Goal: Task Accomplishment & Management: Complete application form

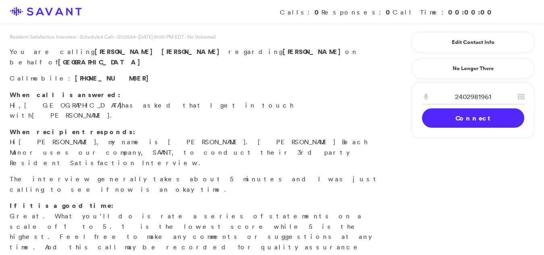
click at [467, 113] on link "Connect" at bounding box center [473, 117] width 102 height 19
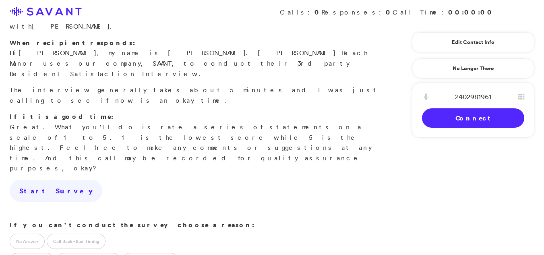
scroll to position [98, 0]
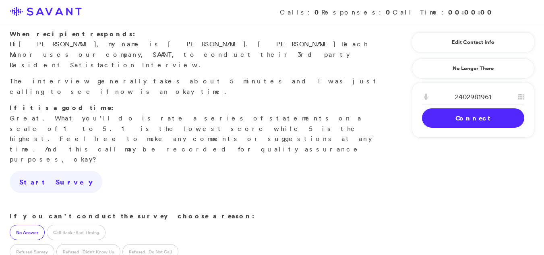
click at [33, 225] on label "No Answer" at bounding box center [27, 232] width 35 height 15
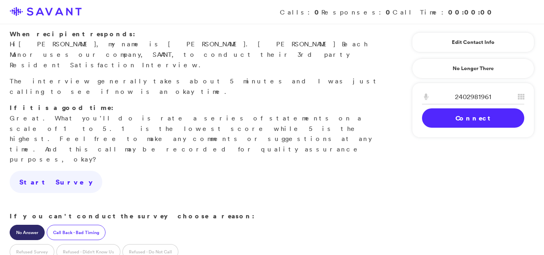
click at [91, 225] on label "Call Back - Bad Timing" at bounding box center [76, 232] width 59 height 15
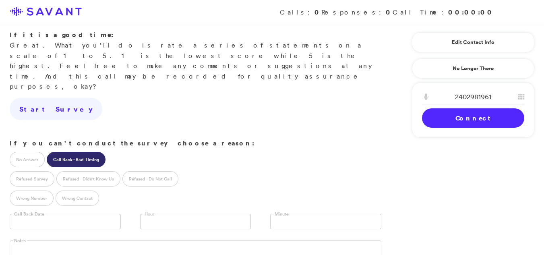
scroll to position [171, 0]
click at [66, 213] on input "text" at bounding box center [65, 220] width 111 height 15
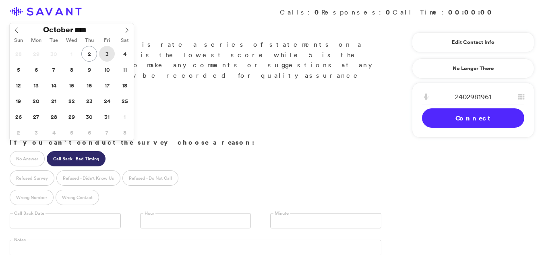
type input "**********"
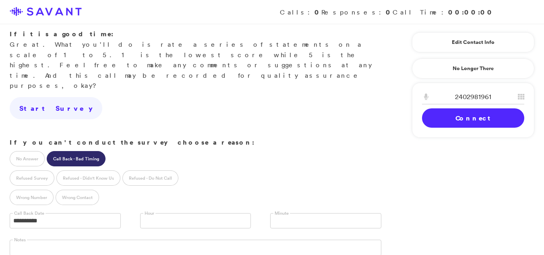
click at [154, 213] on link at bounding box center [195, 220] width 111 height 15
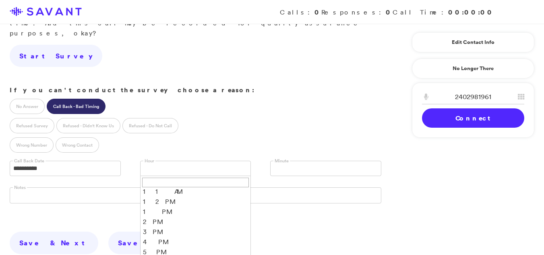
scroll to position [44, 0]
click at [142, 215] on li "3 PM" at bounding box center [195, 220] width 110 height 10
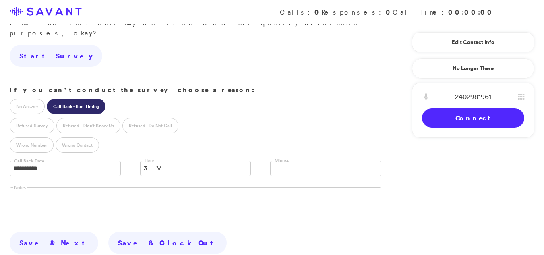
click at [179, 161] on span "3 PM" at bounding box center [190, 168] width 93 height 14
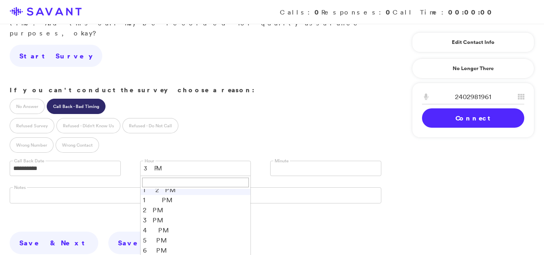
scroll to position [40, 0]
drag, startPoint x: 152, startPoint y: 130, endPoint x: 165, endPoint y: 159, distance: 31.9
click at [165, 189] on ul "8 AM 9 AM 10 AM 11 AM 12 PM 1 PM 2 PM 3 PM 4 PM 5 PM 6 PM 7 PM 8 PM 9 PM" at bounding box center [195, 237] width 110 height 97
click at [165, 161] on span "4 PM" at bounding box center [190, 168] width 93 height 14
click at [153, 209] on li "2 PM" at bounding box center [195, 214] width 110 height 10
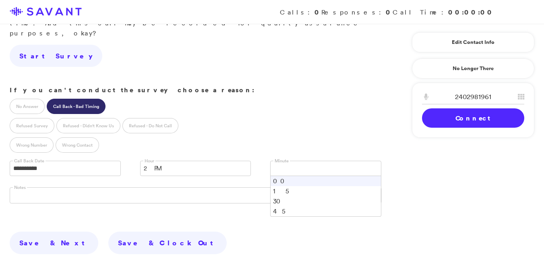
click at [273, 161] on link at bounding box center [325, 168] width 111 height 15
click at [282, 176] on li "00" at bounding box center [325, 181] width 110 height 10
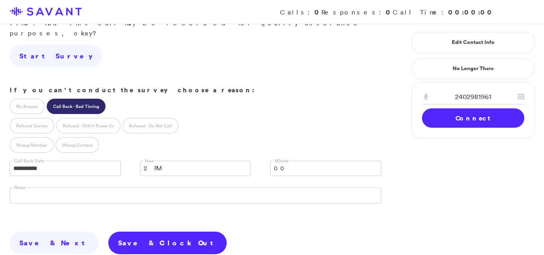
click at [108, 231] on link "Save & Clock Out" at bounding box center [167, 242] width 118 height 23
